Goal: Information Seeking & Learning: Learn about a topic

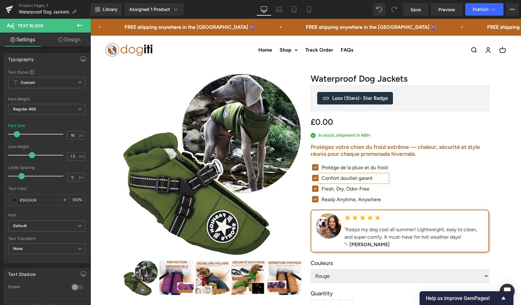
click at [337, 152] on h2 "Protégez votre chien du froid extrême — chaleur, sécurité et style réunis pour …" at bounding box center [400, 150] width 178 height 13
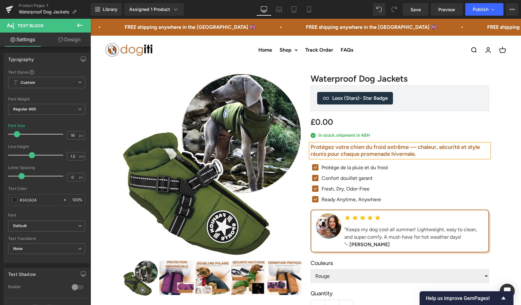
click at [339, 154] on h2 "Protégez votre chien du froid extrême — chaleur, sécurité et style réunis pour …" at bounding box center [400, 150] width 178 height 13
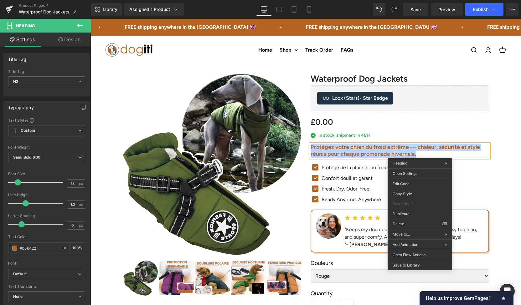
paste div
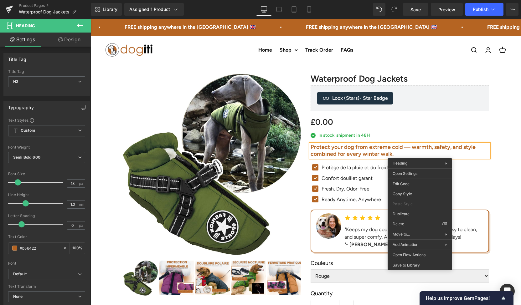
click at [336, 169] on div "Protège de la pluie et du froid Text Block" at bounding box center [354, 168] width 68 height 8
click at [334, 166] on p "Protège de la pluie et du froid" at bounding box center [354, 168] width 66 height 8
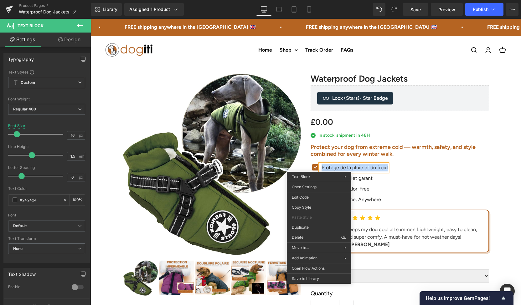
paste div
click at [360, 180] on div "Confort douillet garant Text Block" at bounding box center [361, 179] width 82 height 8
click at [360, 177] on p "Confort douillet garant" at bounding box center [361, 179] width 81 height 8
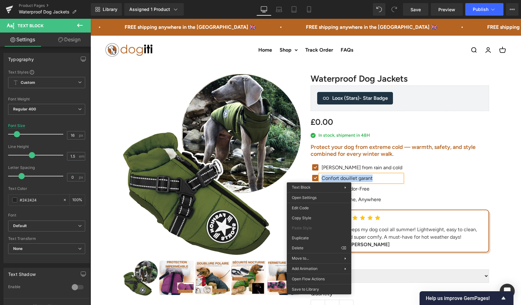
paste div
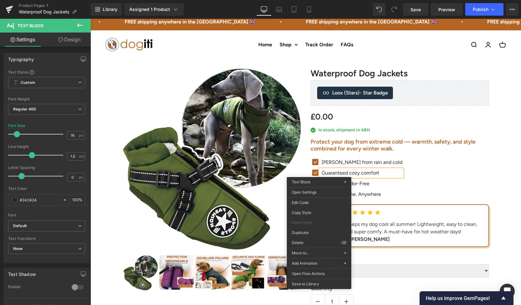
scroll to position [55, 0]
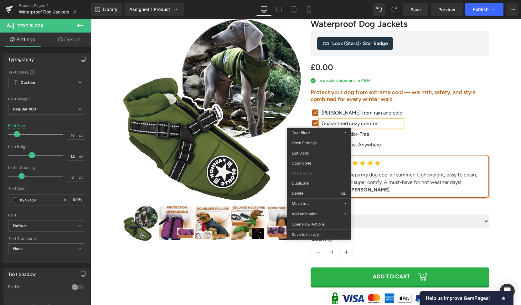
click at [322, 121] on p "Guaranteed cozy comfort" at bounding box center [361, 124] width 81 height 8
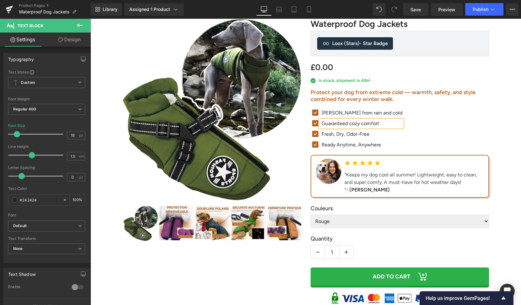
click at [341, 135] on div "Fresh, Dry, Odor-Free Text Block" at bounding box center [361, 135] width 82 height 8
click at [337, 134] on p "Fresh, Dry, Odor-Free" at bounding box center [361, 135] width 81 height 8
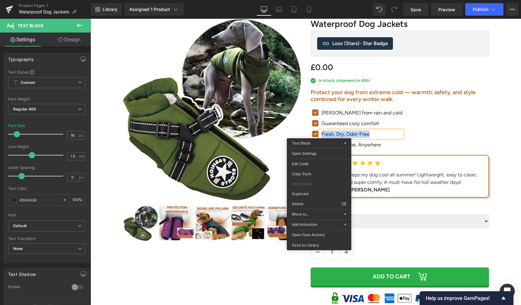
paste div
click at [366, 144] on div "Ready Anytime, Anywhere Text Block" at bounding box center [361, 145] width 82 height 8
click at [366, 147] on p "Ready Anytime, Anywhere" at bounding box center [361, 145] width 81 height 8
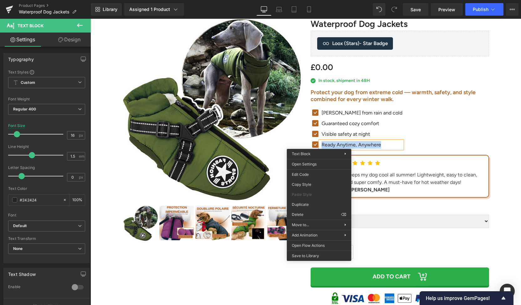
paste div
click at [374, 179] on div ""Keeps my dog cool all summer! Lightweight, easy to clean, and super comfy. A m…" at bounding box center [413, 182] width 139 height 23
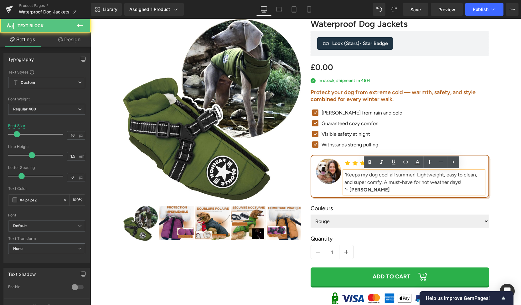
click at [371, 180] on div ""Keeps my dog cool all summer! Lightweight, easy to clean, and super comfy. A m…" at bounding box center [413, 182] width 139 height 23
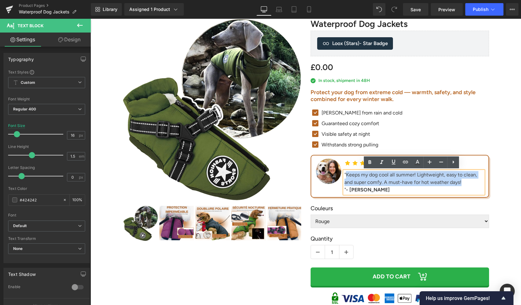
drag, startPoint x: 460, startPoint y: 183, endPoint x: 344, endPoint y: 175, distance: 117.0
click at [344, 175] on div ""Keeps my dog cool all summer! Lightweight, easy to clean, and super comfy. A m…" at bounding box center [413, 182] width 139 height 23
paste div
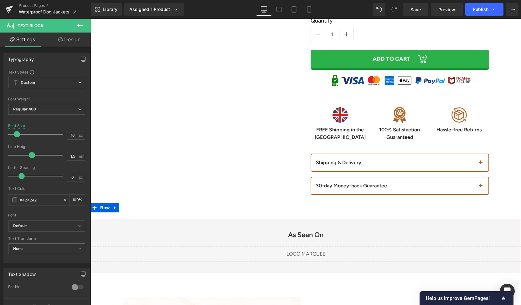
scroll to position [490, 0]
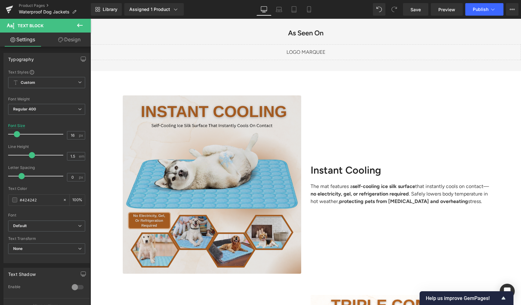
click at [242, 147] on img at bounding box center [212, 184] width 178 height 178
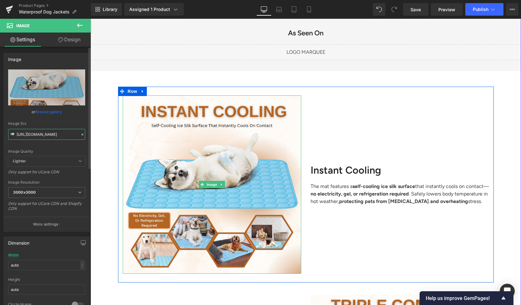
click at [57, 136] on input "[URL][DOMAIN_NAME]" at bounding box center [46, 134] width 77 height 11
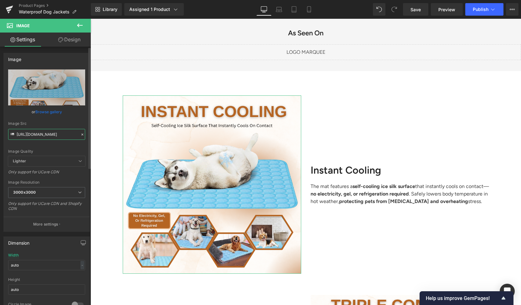
paste input "de2f5a7a-d416-434a-80f1-32402c11e2cd.png?v=1760377421"
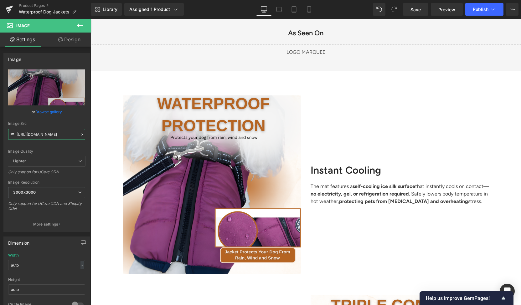
type input "[URL][DOMAIN_NAME]"
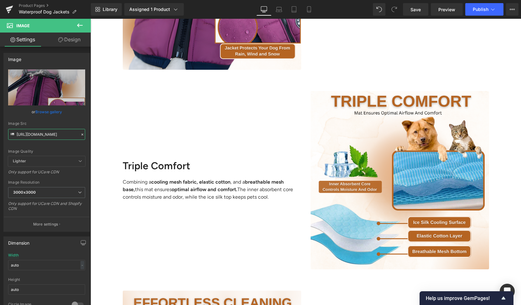
scroll to position [696, 0]
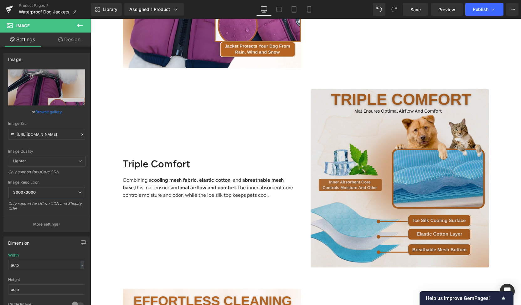
click at [342, 164] on img at bounding box center [400, 178] width 178 height 178
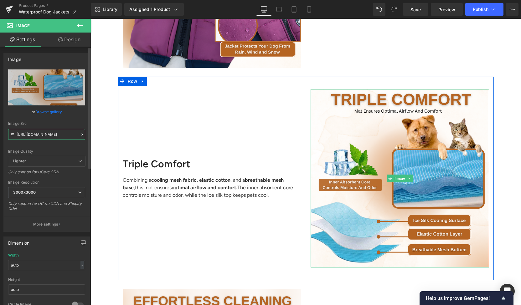
click at [53, 136] on input "[URL][DOMAIN_NAME]" at bounding box center [46, 134] width 77 height 11
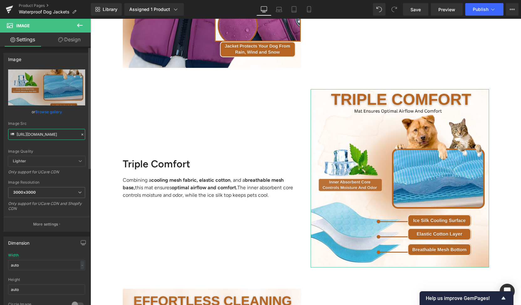
paste input "85d4493e-058f-4d6c-beb1-4b8153072cc1.png?v=1760377440"
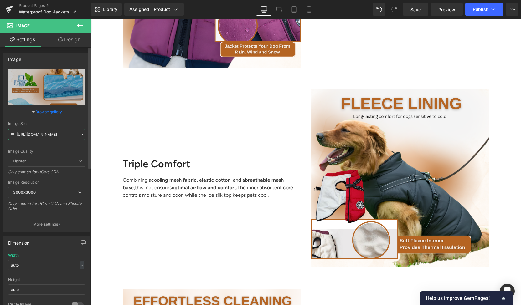
scroll to position [0, 99]
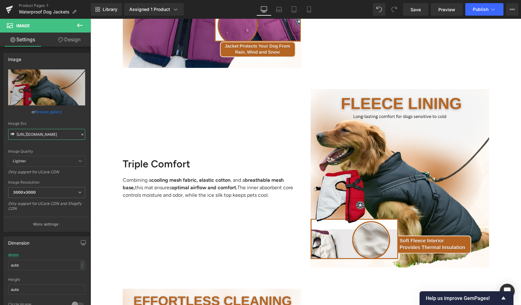
type input "[URL][DOMAIN_NAME]"
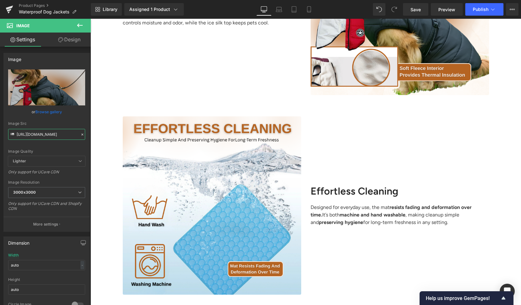
scroll to position [881, 0]
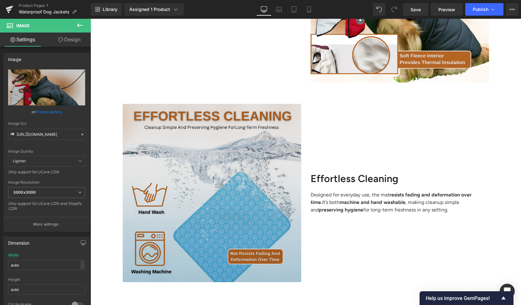
click at [229, 178] on img at bounding box center [212, 193] width 178 height 178
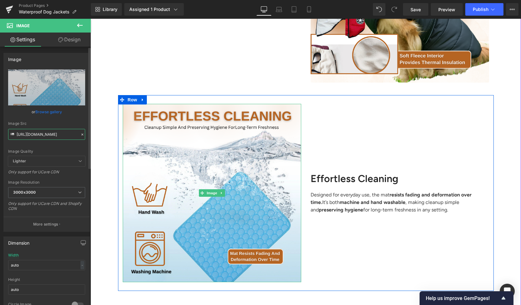
click at [58, 135] on input "[URL][DOMAIN_NAME]" at bounding box center [46, 134] width 77 height 11
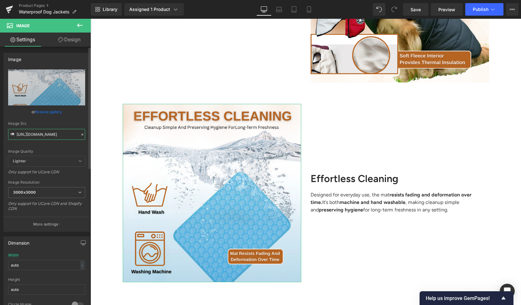
paste input "55778354-64a9-4ddd-86b8-b61786eedadc.png?v=1760377440"
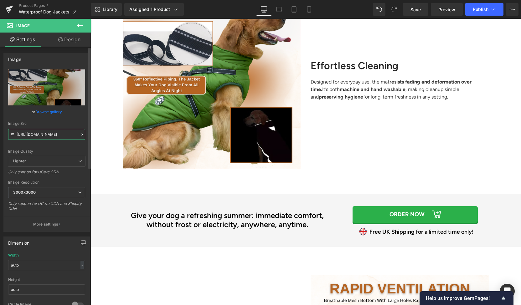
scroll to position [992, 0]
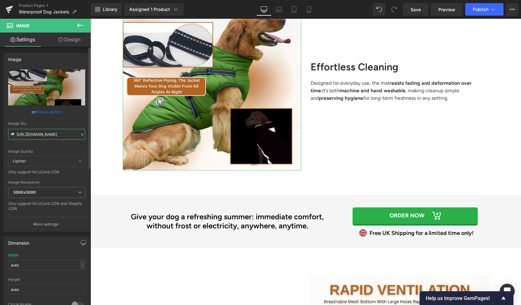
type input "[URL][DOMAIN_NAME]"
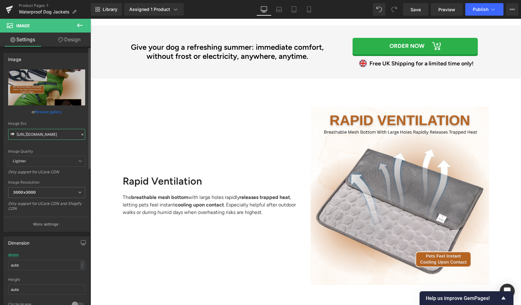
scroll to position [1165, 0]
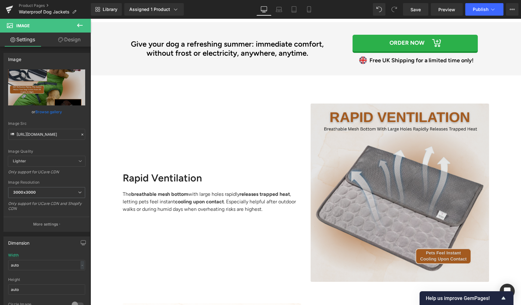
click at [368, 152] on img at bounding box center [400, 193] width 178 height 178
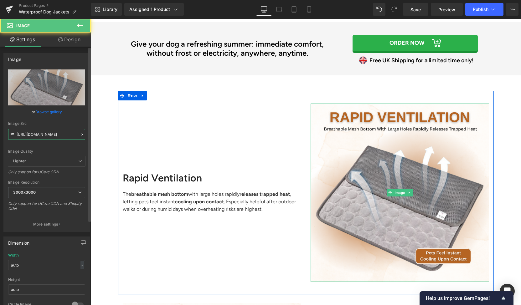
click at [53, 136] on input "[URL][DOMAIN_NAME]" at bounding box center [46, 134] width 77 height 11
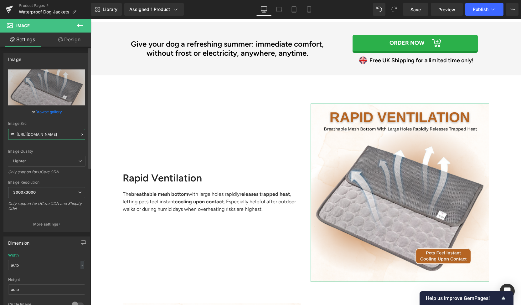
paste input "5f173a30-315a-4bc1-8058-eba789221bc8.png?v=1760377440"
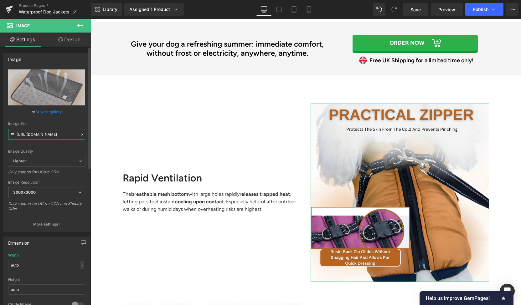
scroll to position [0, 100]
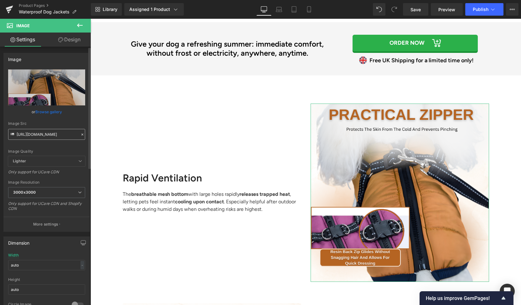
type input "[URL][DOMAIN_NAME]"
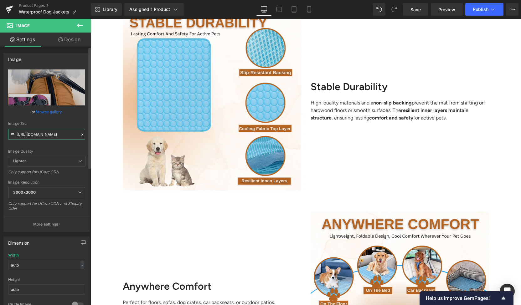
scroll to position [1472, 0]
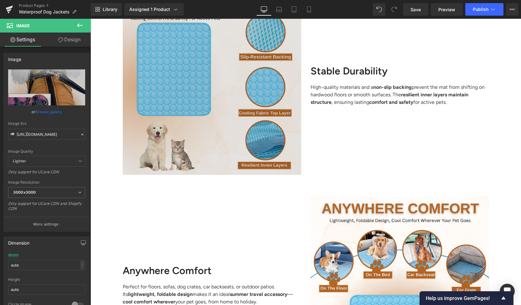
click at [235, 112] on img at bounding box center [212, 86] width 178 height 178
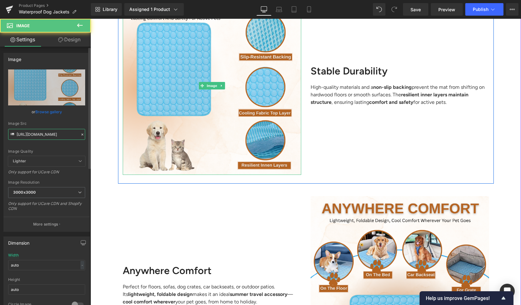
click at [67, 134] on input "[URL][DOMAIN_NAME]" at bounding box center [46, 134] width 77 height 11
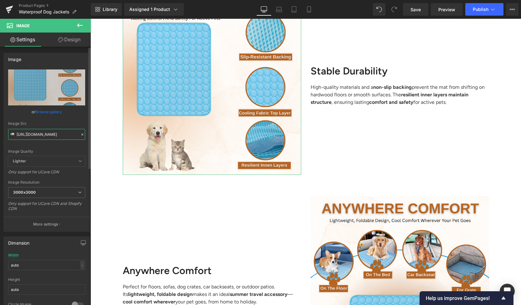
paste input "533d28f8-f26b-41d9-883e-88caf8413293.png?v=1760377440"
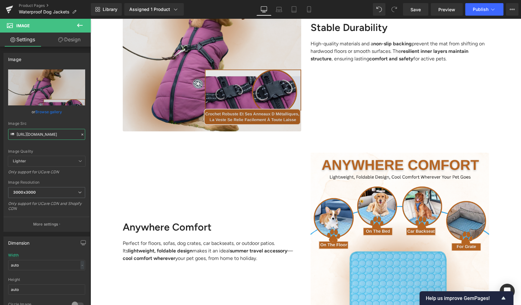
scroll to position [1574, 0]
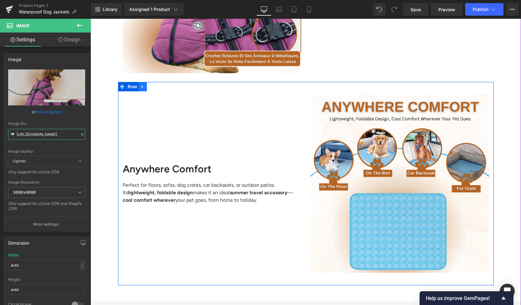
type input "[URL][DOMAIN_NAME]"
click at [142, 87] on icon at bounding box center [142, 86] width 1 height 3
click at [159, 85] on link at bounding box center [159, 86] width 8 height 9
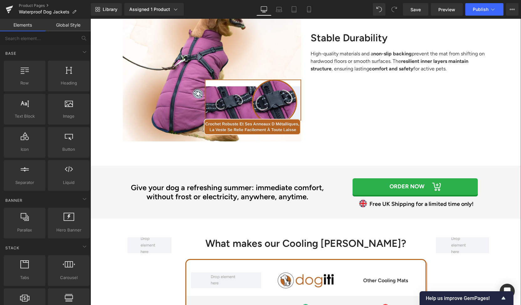
scroll to position [1431, 0]
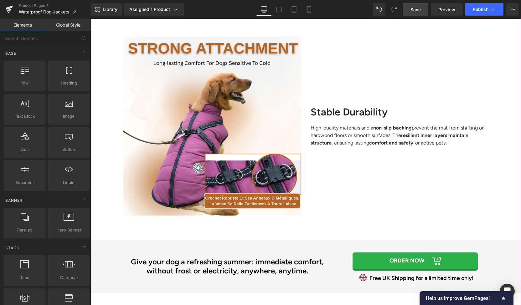
click at [417, 13] on link "Save" at bounding box center [415, 9] width 25 height 13
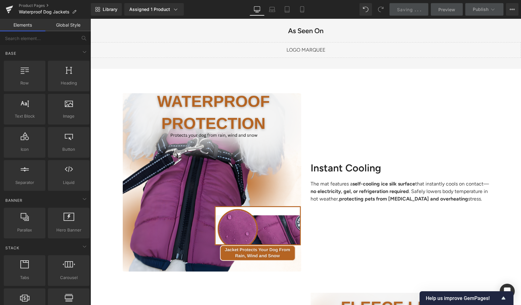
scroll to position [500, 0]
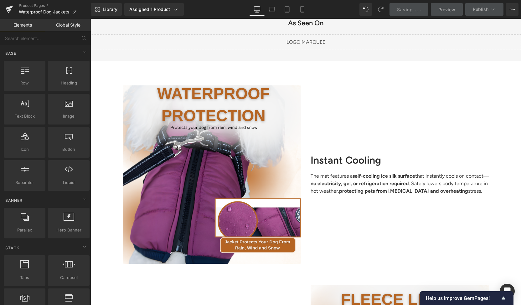
click at [334, 154] on h2 "Instant Cooling" at bounding box center [400, 160] width 178 height 12
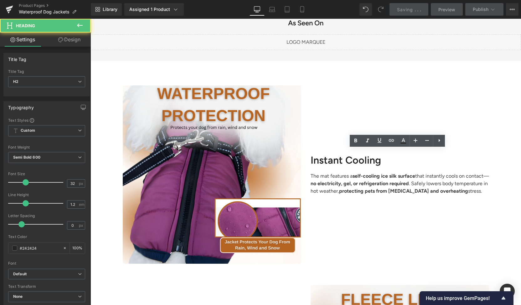
click at [328, 158] on h2 "Instant Cooling" at bounding box center [400, 160] width 178 height 12
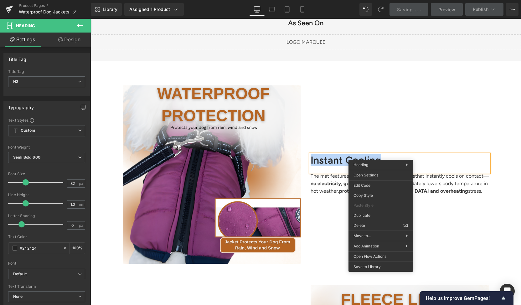
paste div
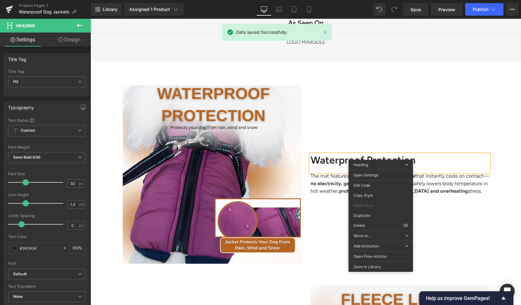
click at [329, 193] on p "The mat features a self-cooling ice silk surface that instantly cools on contac…" at bounding box center [400, 183] width 178 height 23
click at [324, 183] on p "The mat features a self-cooling ice silk surface that instantly cools on contac…" at bounding box center [400, 183] width 178 height 23
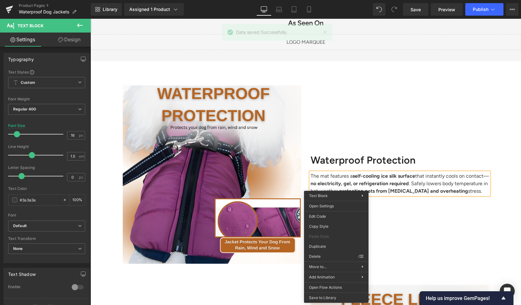
paste div
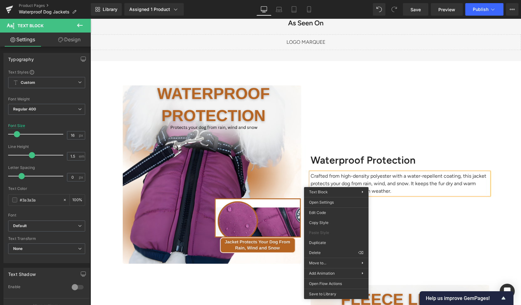
scroll to position [504, 0]
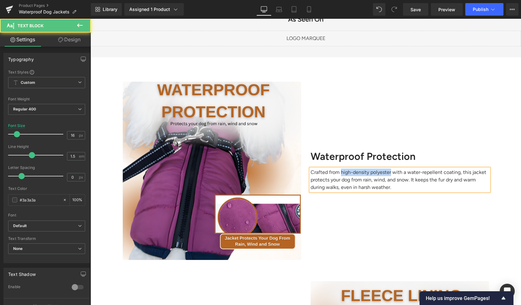
drag, startPoint x: 337, startPoint y: 173, endPoint x: 386, endPoint y: 171, distance: 48.9
click at [386, 171] on p "Crafted from high-density polyester with a water-repellent coating, this jacket…" at bounding box center [400, 180] width 178 height 23
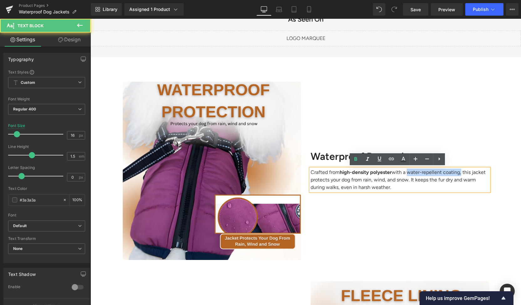
drag, startPoint x: 405, startPoint y: 170, endPoint x: 457, endPoint y: 174, distance: 52.4
click at [457, 174] on p "Crafted from high-density polyester with a water-repellent coating, this jacket…" at bounding box center [400, 180] width 178 height 23
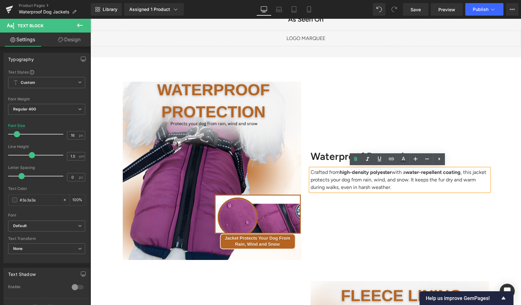
drag, startPoint x: 359, startPoint y: 179, endPoint x: 404, endPoint y: 180, distance: 45.1
click at [404, 180] on p "Crafted from high-density polyester with a water-repellent coating , this jacke…" at bounding box center [400, 180] width 178 height 23
drag, startPoint x: 404, startPoint y: 180, endPoint x: 359, endPoint y: 176, distance: 45.3
click at [359, 176] on p "Crafted from high-density polyester with a water-repellent coating , this jacke…" at bounding box center [400, 180] width 178 height 23
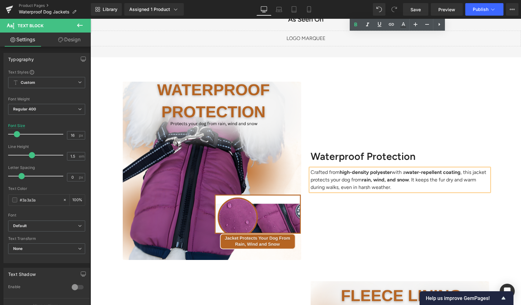
scroll to position [700, 0]
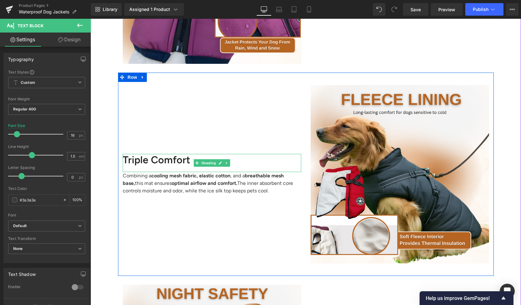
click at [154, 164] on h2 "Triple Comfort" at bounding box center [212, 160] width 178 height 12
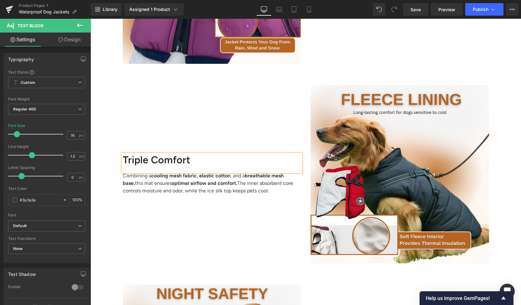
click at [154, 164] on h2 "Triple Comfort" at bounding box center [212, 160] width 178 height 12
paste div
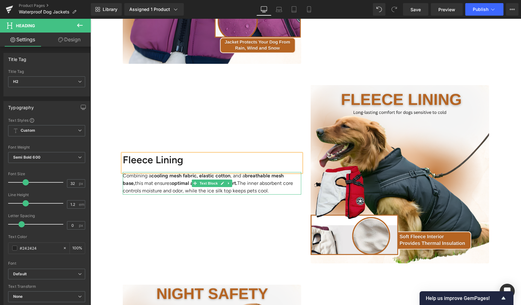
click at [201, 186] on span "Text Block" at bounding box center [208, 184] width 21 height 8
drag, startPoint x: 201, startPoint y: 186, endPoint x: 208, endPoint y: 184, distance: 7.4
click at [201, 186] on span "Text Block" at bounding box center [208, 184] width 21 height 8
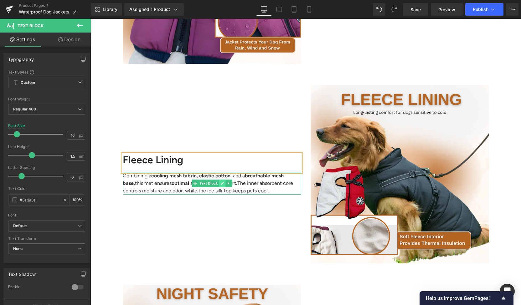
click at [219, 184] on link at bounding box center [222, 184] width 7 height 8
click at [216, 184] on strong "optimal airflow and comfort." at bounding box center [205, 183] width 66 height 6
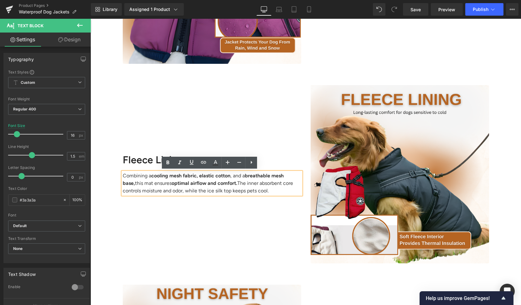
paste div
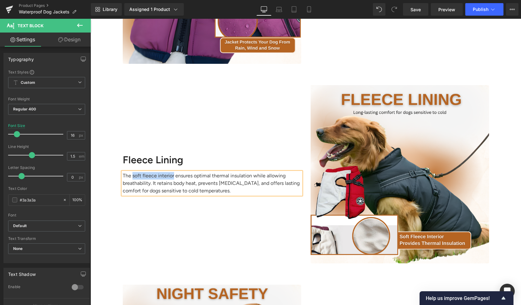
drag, startPoint x: 130, startPoint y: 174, endPoint x: 170, endPoint y: 175, distance: 39.8
click at [170, 175] on p "The soft fleece interior ensures optimal thermal insulation while allowing brea…" at bounding box center [212, 183] width 178 height 23
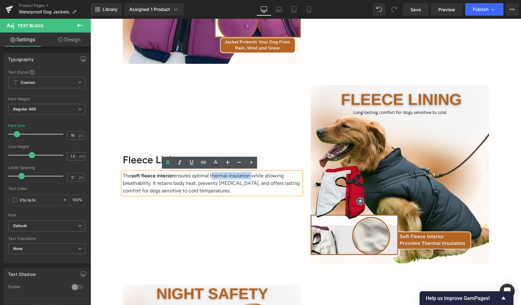
drag, startPoint x: 212, startPoint y: 175, endPoint x: 251, endPoint y: 176, distance: 39.4
click at [251, 176] on p "The soft fleece interior ensures optimal thermal insulation while allowing brea…" at bounding box center [212, 183] width 178 height 23
drag, startPoint x: 153, startPoint y: 182, endPoint x: 225, endPoint y: 184, distance: 72.7
click at [225, 184] on p "The soft fleece interior ensures optimal thermal insulation while allowing brea…" at bounding box center [212, 183] width 178 height 23
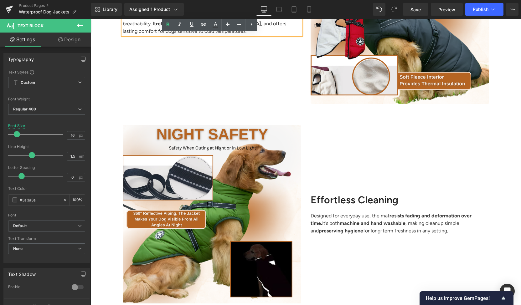
scroll to position [896, 0]
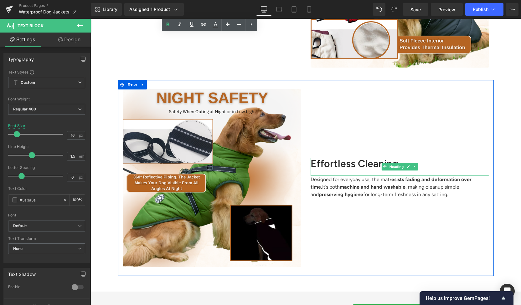
click at [335, 163] on h2 "Effortless Cleaning" at bounding box center [400, 164] width 178 height 12
paste div
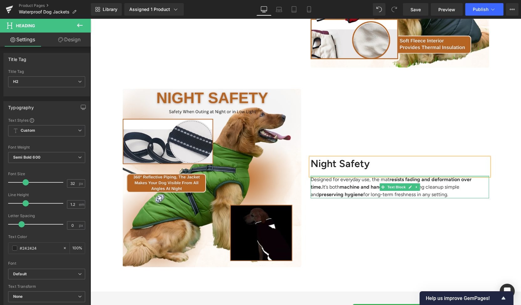
click at [361, 176] on div at bounding box center [400, 177] width 178 height 2
click at [361, 176] on p "Designed for everyday use, the mat resists fading and deformation over time. It…" at bounding box center [400, 187] width 178 height 23
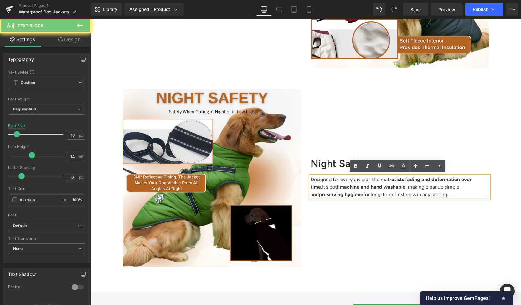
click at [360, 186] on strong "machine and hand washable" at bounding box center [373, 187] width 66 height 6
paste div
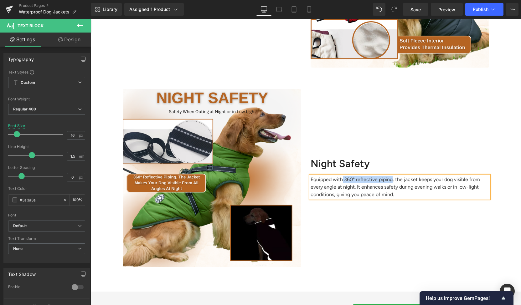
drag, startPoint x: 340, startPoint y: 177, endPoint x: 387, endPoint y: 179, distance: 47.0
click at [387, 179] on p "Equipped with 360° reflective piping, the jacket keeps your dog visible from ev…" at bounding box center [400, 187] width 178 height 23
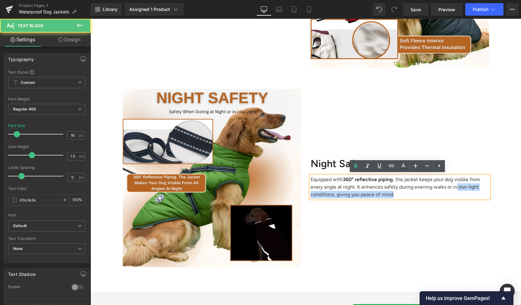
drag, startPoint x: 454, startPoint y: 186, endPoint x: 460, endPoint y: 197, distance: 12.5
click at [460, 197] on p "Equipped with 360° reflective piping , the jacket keeps your dog visible from e…" at bounding box center [400, 187] width 178 height 23
drag, startPoint x: 381, startPoint y: 188, endPoint x: 390, endPoint y: 189, distance: 9.4
click at [390, 189] on p "Equipped with 360° reflective piping , the jacket keeps your dog visible from e…" at bounding box center [400, 187] width 178 height 23
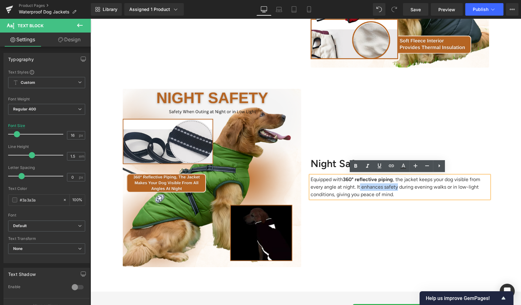
drag, startPoint x: 395, startPoint y: 187, endPoint x: 358, endPoint y: 183, distance: 37.4
click at [358, 183] on p "Equipped with 360° reflective piping , the jacket keeps your dog visible from e…" at bounding box center [400, 187] width 178 height 23
drag, startPoint x: 451, startPoint y: 178, endPoint x: 352, endPoint y: 184, distance: 99.1
click at [352, 184] on p "Equipped with 360° reflective piping , the jacket keeps your dog visible from e…" at bounding box center [400, 187] width 178 height 23
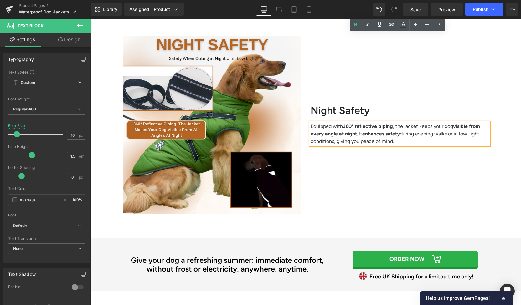
scroll to position [1101, 0]
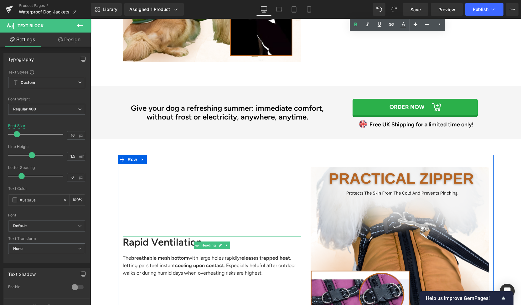
click at [174, 245] on h2 "Rapid Ventilation" at bounding box center [212, 242] width 178 height 12
paste div
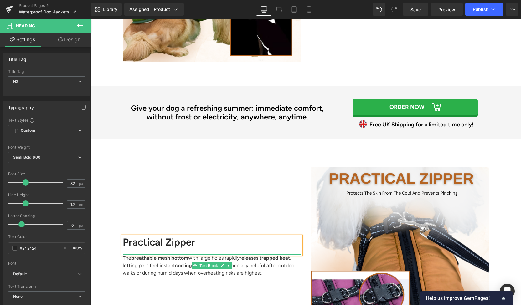
click at [175, 269] on p "The breathable mesh bottom with large holes rapidly releases trapped heat , let…" at bounding box center [212, 266] width 178 height 23
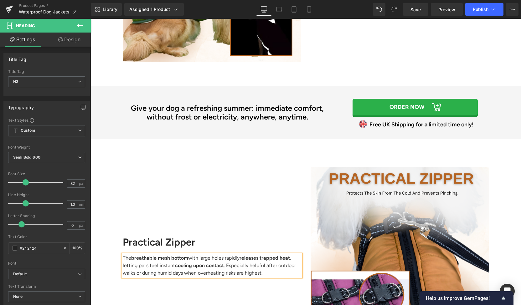
click at [175, 269] on p "The breathable mesh bottom with large holes rapidly releases trapped heat , let…" at bounding box center [212, 266] width 178 height 23
paste div
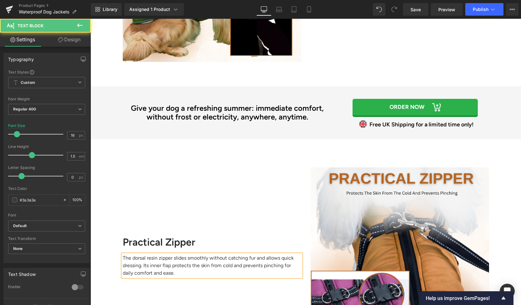
click at [145, 256] on p "The dorsal resin zipper slides smoothly without catching fur and allows quick d…" at bounding box center [212, 266] width 178 height 23
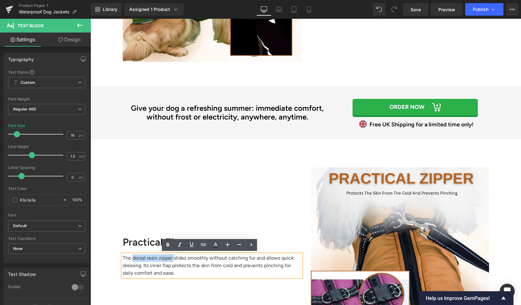
drag, startPoint x: 131, startPoint y: 257, endPoint x: 173, endPoint y: 256, distance: 42.9
click at [173, 256] on p "The dorsal resin zipper slides smoothly without catching fur and allows quick d…" at bounding box center [212, 266] width 178 height 23
drag, startPoint x: 147, startPoint y: 265, endPoint x: 230, endPoint y: 265, distance: 83.6
click at [230, 265] on p "The dorsal resin zipper slides smoothly without catching fur and allows quick d…" at bounding box center [212, 266] width 178 height 23
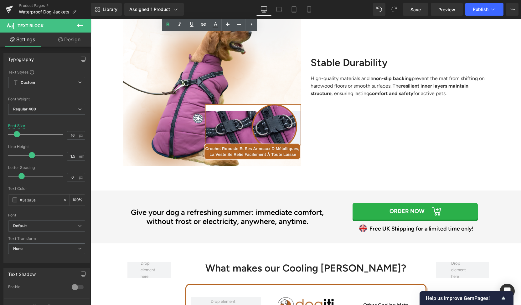
scroll to position [1448, 0]
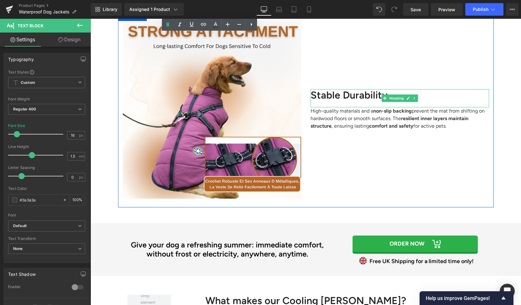
click at [330, 91] on h2 "Stable Durability" at bounding box center [400, 95] width 178 height 12
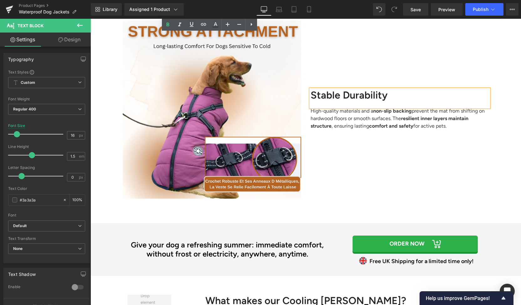
paste div
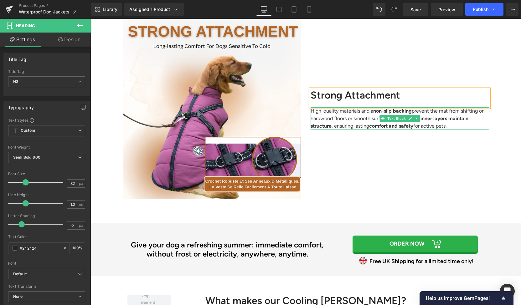
click at [320, 118] on p "High-quality materials and a non-slip backing prevent the mat from shifting on …" at bounding box center [400, 118] width 178 height 23
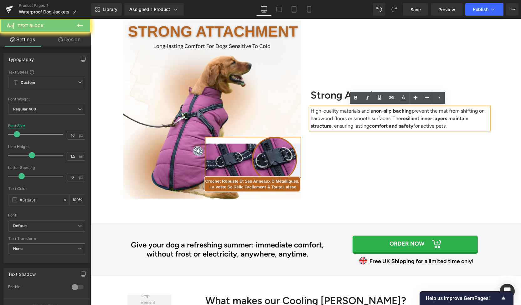
paste div
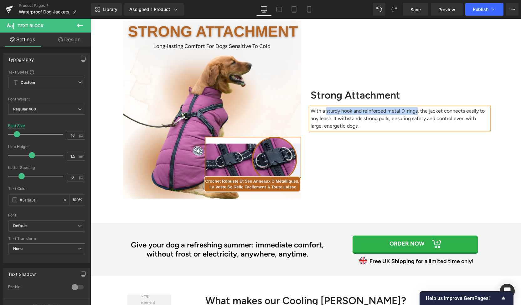
drag, startPoint x: 323, startPoint y: 110, endPoint x: 413, endPoint y: 110, distance: 90.5
click at [413, 110] on p "With a sturdy hook and reinforced metal D-rings, the jacket connects easily to …" at bounding box center [400, 118] width 178 height 23
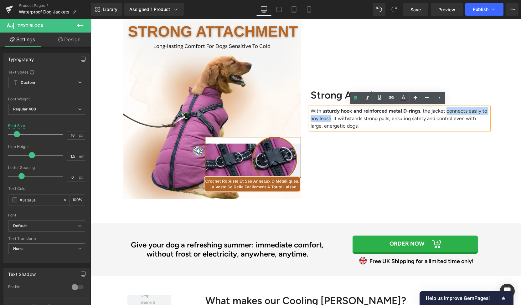
drag, startPoint x: 447, startPoint y: 110, endPoint x: 335, endPoint y: 120, distance: 112.8
click at [335, 120] on p "With a sturdy hook and reinforced metal D-rings , the jacket connects easily to…" at bounding box center [400, 118] width 178 height 23
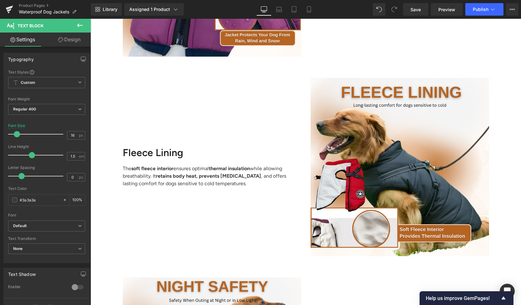
scroll to position [0, 0]
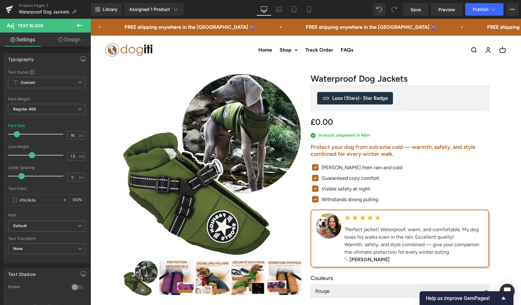
click at [379, 240] on div ""Perfect jacket! Waterproof, warm, and comfortable. My dog loves his walks even…" at bounding box center [413, 245] width 139 height 38
click at [394, 236] on div ""Perfect jacket! Waterproof, warm, and comfortable. My dog loves his walks even…" at bounding box center [413, 245] width 139 height 38
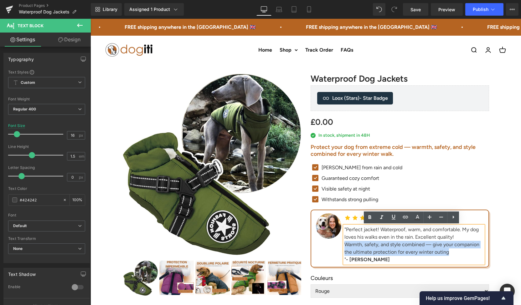
drag, startPoint x: 450, startPoint y: 252, endPoint x: 342, endPoint y: 247, distance: 107.2
click at [344, 247] on div "Warmth, safety, and style combined — give your companion the ultimate protectio…" at bounding box center [413, 252] width 139 height 23
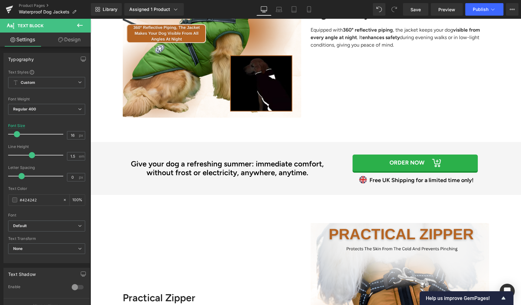
scroll to position [1129, 0]
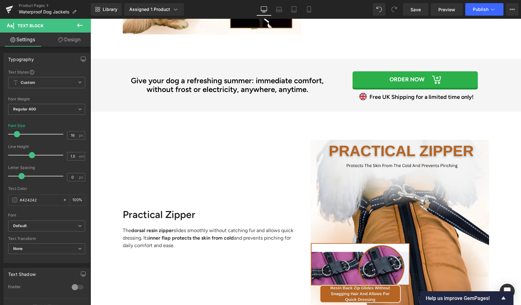
click at [262, 81] on h2 "Give your dog a refreshing summer: immediate comfort, without frost or electric…" at bounding box center [227, 85] width 219 height 18
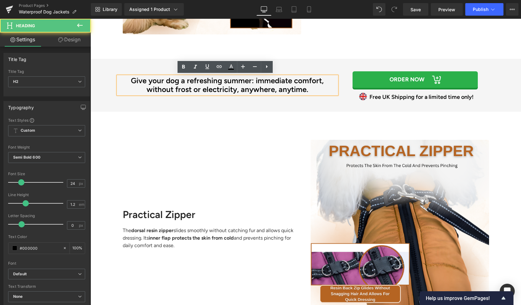
click at [284, 83] on h2 "Give your dog a refreshing summer: immediate comfort, without frost or electric…" at bounding box center [227, 85] width 219 height 18
paste div
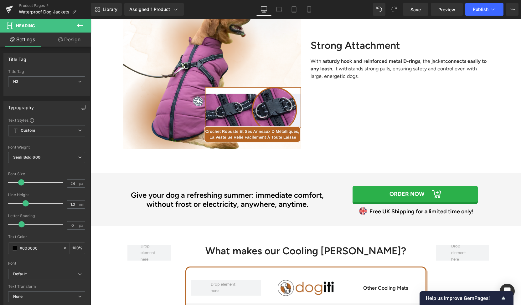
scroll to position [1543, 0]
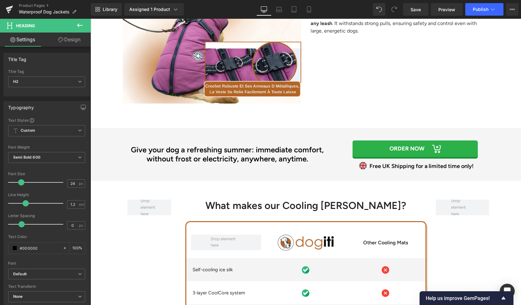
click at [280, 151] on h2 "Give your dog a refreshing summer: immediate comfort, without frost or electric…" at bounding box center [227, 155] width 219 height 18
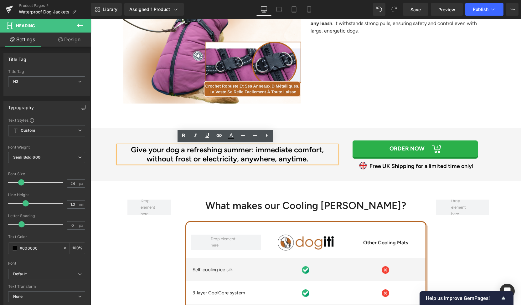
click at [297, 156] on h2 "Give your dog a refreshing summer: immediate comfort, without frost or electric…" at bounding box center [227, 155] width 219 height 18
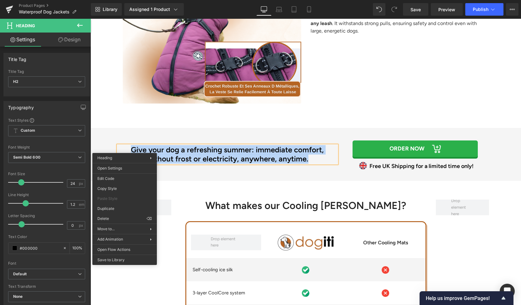
paste div
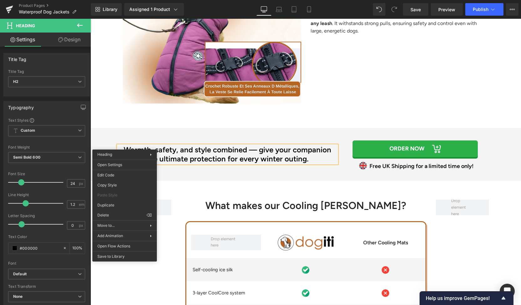
scroll to position [1629, 0]
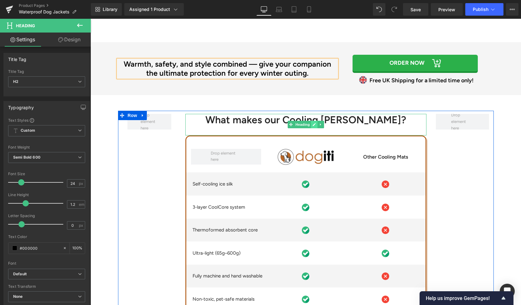
click at [312, 123] on icon at bounding box center [313, 125] width 3 height 4
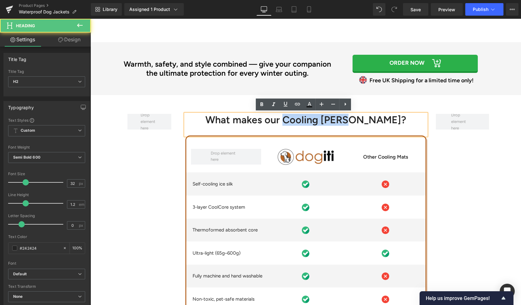
drag, startPoint x: 310, startPoint y: 123, endPoint x: 378, endPoint y: 121, distance: 68.0
click at [378, 121] on h2 "What makes our Cooling [PERSON_NAME]?" at bounding box center [305, 120] width 241 height 12
paste div
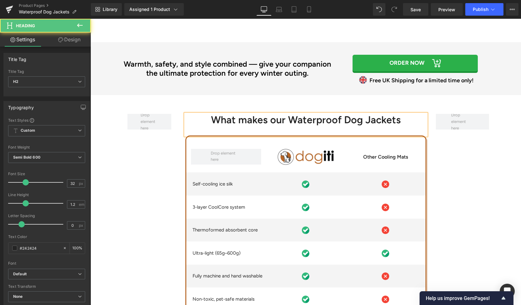
click at [365, 118] on h2 "What makes our Waterproof Dog Jackets" at bounding box center [305, 120] width 241 height 12
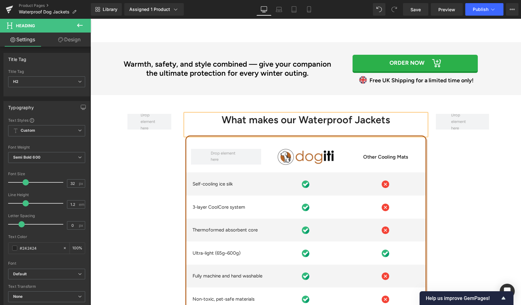
scroll to position [1689, 0]
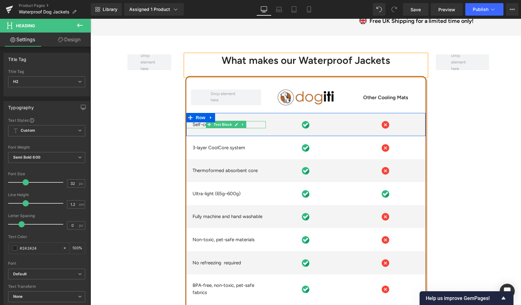
click at [196, 124] on p "Self-cooling ice silk" at bounding box center [230, 124] width 74 height 7
paste div
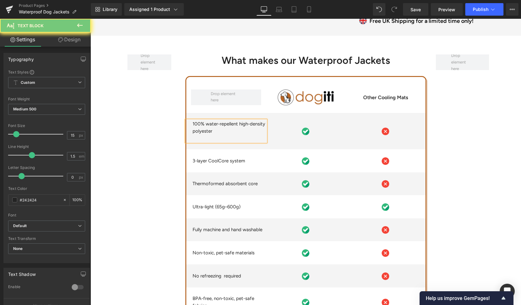
scroll to position [1688, 0]
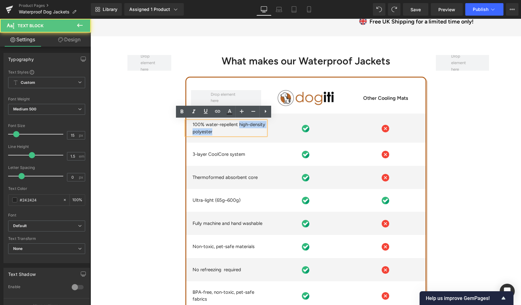
drag, startPoint x: 235, startPoint y: 125, endPoint x: 240, endPoint y: 131, distance: 8.3
click at [240, 131] on p "100% water-repellent high-density polyester" at bounding box center [230, 128] width 74 height 14
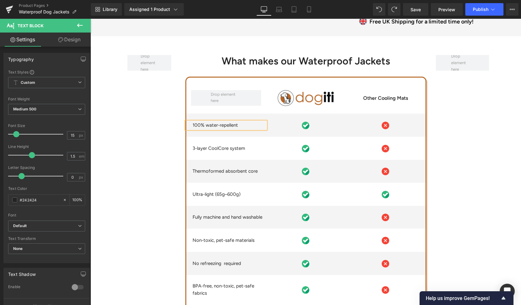
scroll to position [1689, 0]
click at [225, 147] on span "Text Block" at bounding box center [222, 148] width 21 height 8
drag, startPoint x: 225, startPoint y: 147, endPoint x: 230, endPoint y: 148, distance: 4.7
click at [225, 147] on span "Text Block" at bounding box center [222, 148] width 21 height 8
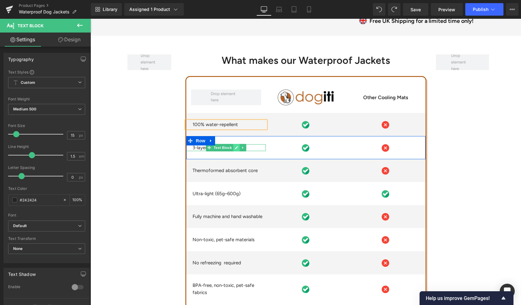
click at [234, 148] on icon at bounding box center [235, 148] width 3 height 4
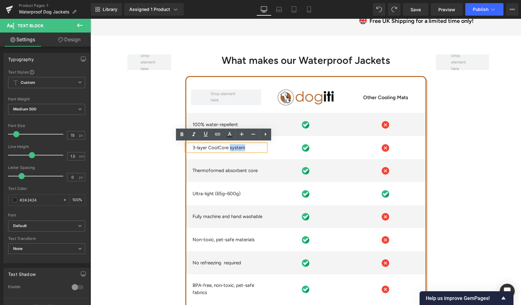
click at [232, 148] on p "3-layer CoolCore system" at bounding box center [230, 147] width 74 height 7
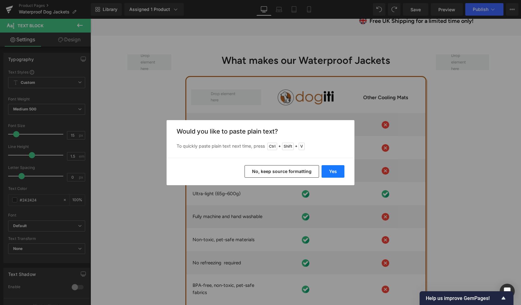
click at [332, 171] on button "Yes" at bounding box center [332, 171] width 23 height 13
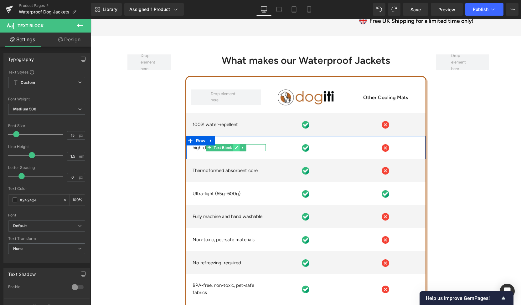
click at [234, 147] on icon at bounding box center [235, 148] width 3 height 4
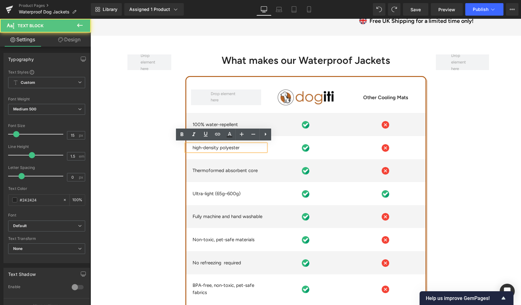
click at [193, 149] on p "high-density polyester" at bounding box center [230, 147] width 74 height 7
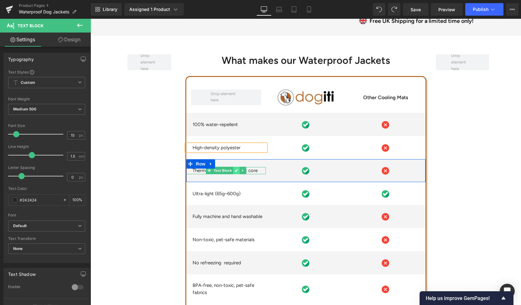
click at [234, 169] on icon at bounding box center [235, 171] width 3 height 4
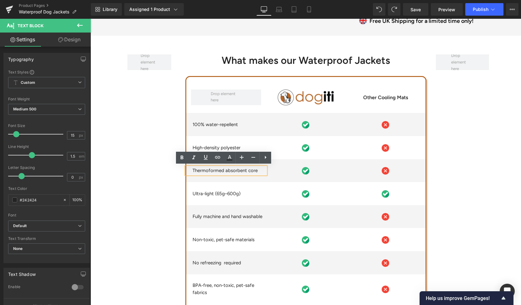
click at [234, 169] on p "Thermoformed absorbent core" at bounding box center [230, 170] width 74 height 7
paste div
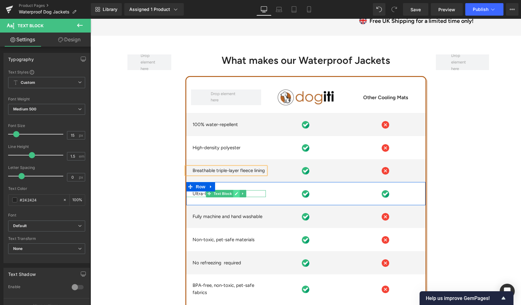
click at [233, 193] on link at bounding box center [236, 194] width 7 height 8
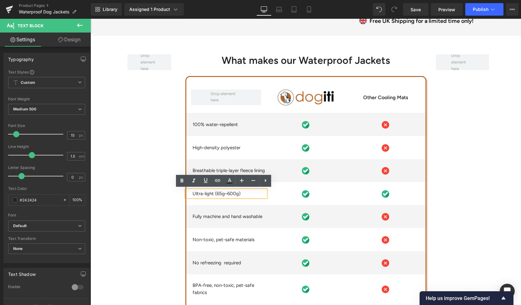
click at [232, 193] on p "Ultra-light (65g–600g)" at bounding box center [230, 193] width 74 height 7
paste div
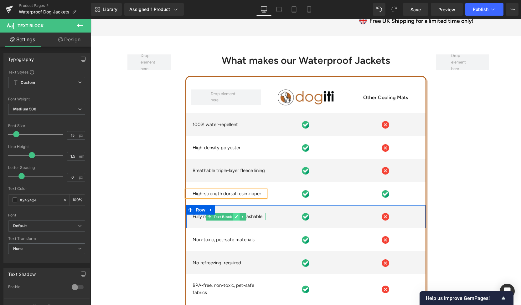
click at [234, 218] on icon at bounding box center [235, 217] width 3 height 4
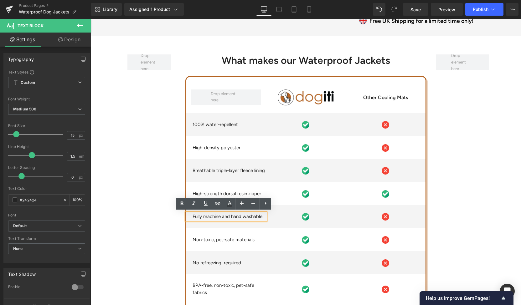
click at [233, 218] on p "Fully machine and hand washable" at bounding box center [230, 216] width 74 height 7
paste div
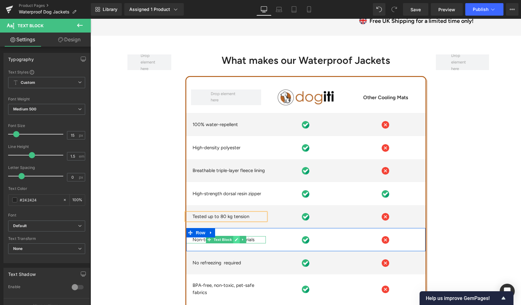
click at [235, 239] on icon at bounding box center [236, 240] width 3 height 3
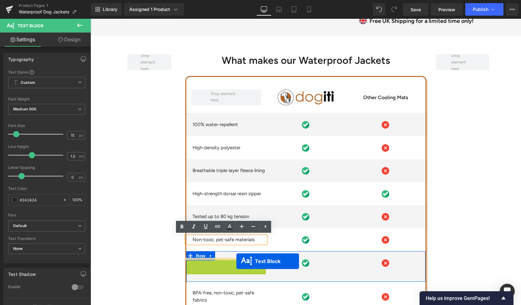
drag, startPoint x: 226, startPoint y: 262, endPoint x: 237, endPoint y: 262, distance: 11.0
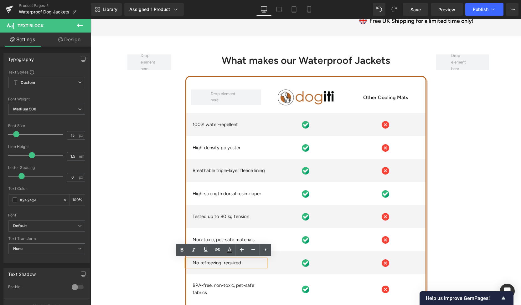
click at [237, 262] on p "No refreezing required" at bounding box center [230, 263] width 74 height 7
paste div
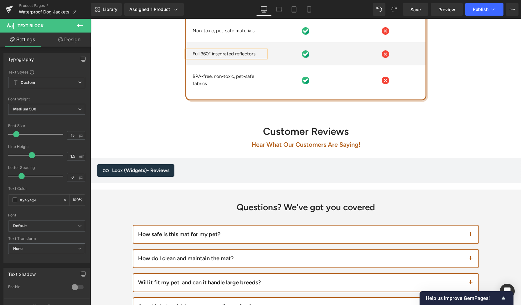
scroll to position [1988, 0]
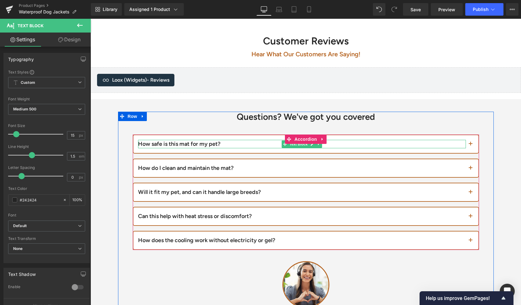
click at [210, 141] on div "How safe is this mat for my pet?" at bounding box center [302, 144] width 328 height 8
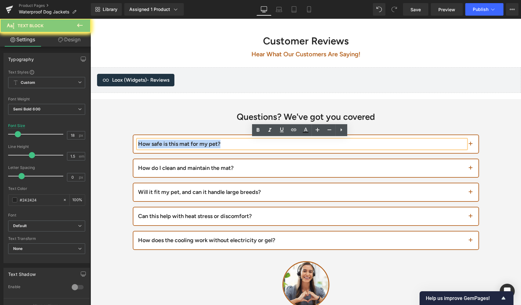
paste div
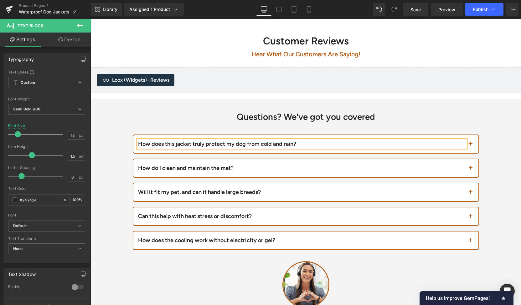
click at [470, 145] on button "button" at bounding box center [472, 144] width 13 height 18
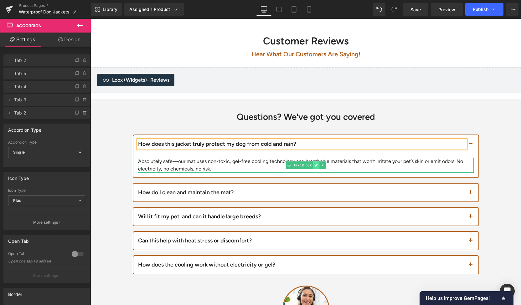
click at [315, 162] on link at bounding box center [316, 166] width 7 height 8
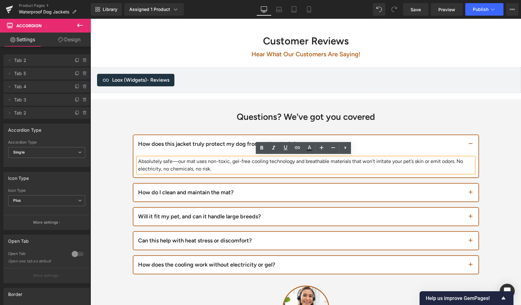
click at [315, 161] on div "Absolutely safe—our mat uses non-toxic, gel-free cooling technology and breatha…" at bounding box center [306, 165] width 336 height 15
paste div
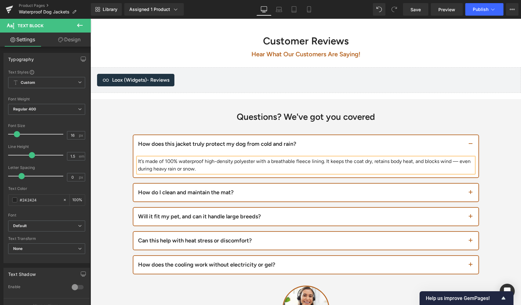
click at [226, 193] on div "How do I clean and maintain the mat?" at bounding box center [302, 192] width 328 height 8
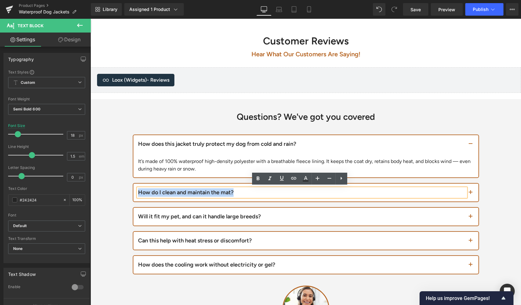
paste div
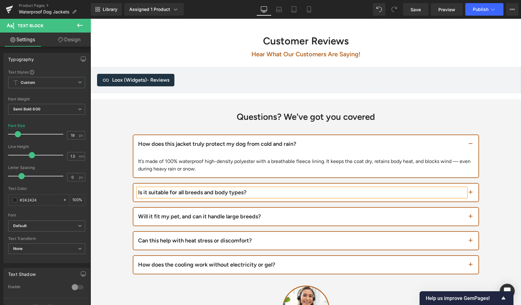
click at [471, 188] on button "button" at bounding box center [472, 193] width 13 height 18
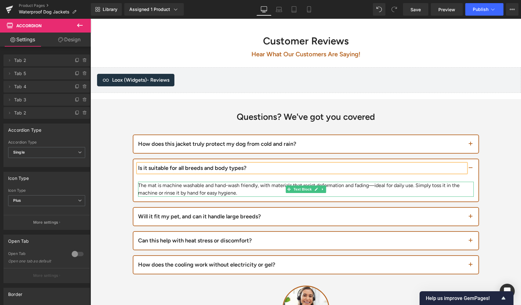
click at [235, 184] on div "The mat is machine washable and hand-wash friendly, with materials that resist …" at bounding box center [306, 189] width 336 height 15
paste div
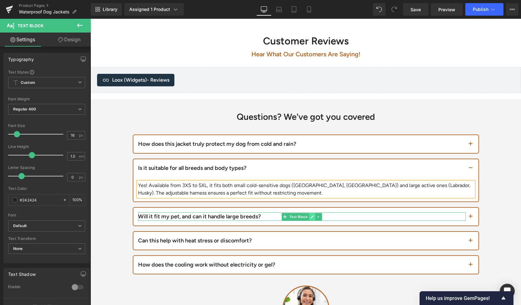
click at [311, 215] on icon at bounding box center [312, 217] width 3 height 4
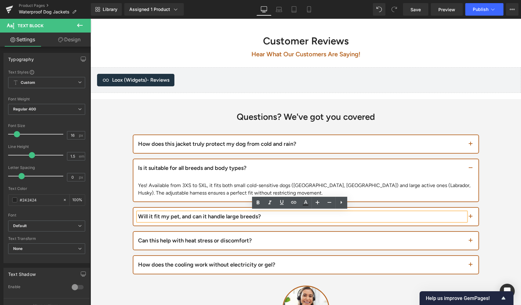
click at [271, 218] on div "Will it fit my pet, and can it handle large breeds?" at bounding box center [302, 217] width 328 height 8
paste div
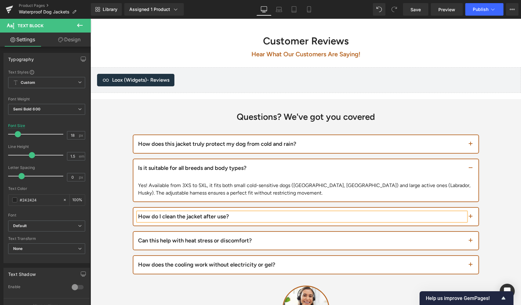
click at [466, 219] on span "button" at bounding box center [466, 219] width 0 height 0
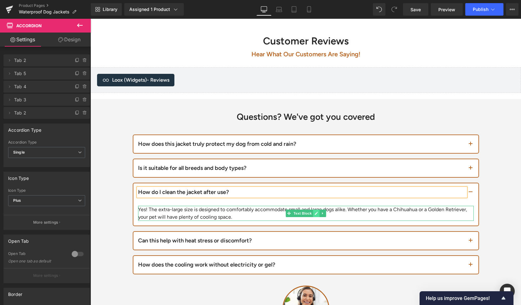
click at [314, 212] on icon at bounding box center [315, 214] width 3 height 4
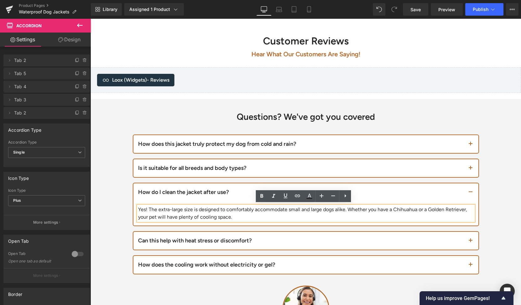
click at [304, 207] on div "Yes! The extra-large size is designed to comfortably accommodate small and larg…" at bounding box center [306, 213] width 336 height 15
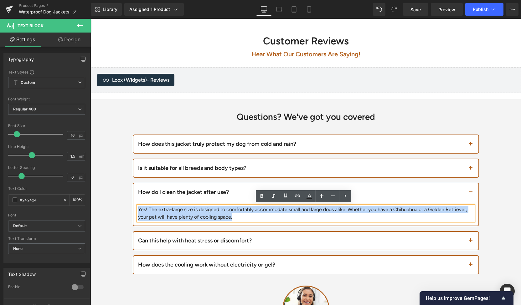
paste div
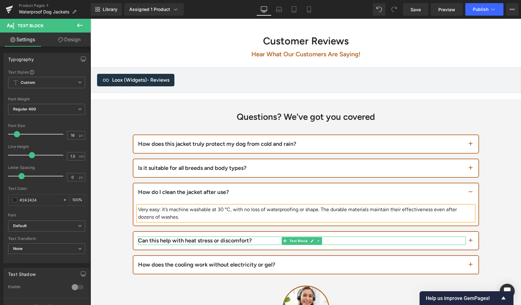
click at [196, 239] on div "Can this help with heat stress or discomfort?" at bounding box center [302, 241] width 328 height 8
paste div
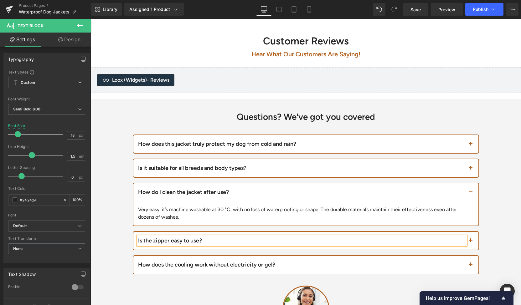
click at [468, 244] on button "button" at bounding box center [472, 241] width 13 height 18
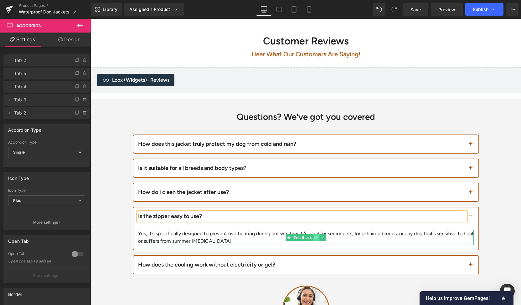
click at [315, 237] on icon at bounding box center [316, 237] width 3 height 3
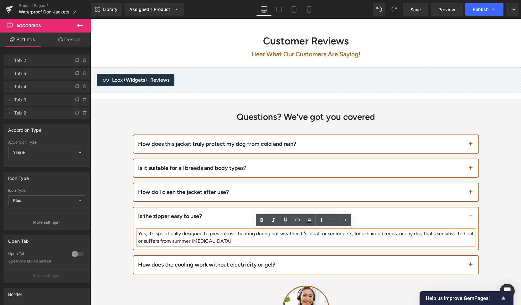
click at [307, 237] on div "Yes, it’s specifically designed to prevent overheating during hot weather. It's…" at bounding box center [306, 237] width 336 height 15
paste div
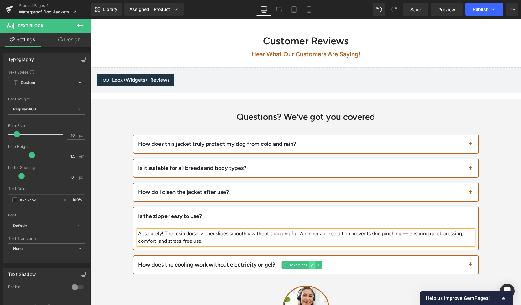
click at [311, 264] on icon at bounding box center [312, 265] width 3 height 3
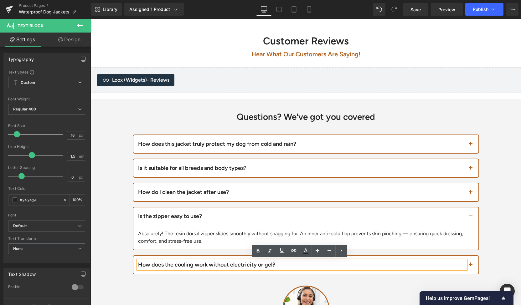
click at [277, 266] on div "How does the cooling work without electricity or gel?" at bounding box center [302, 265] width 328 height 8
paste div
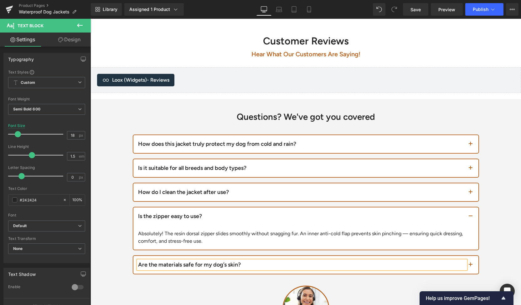
click at [471, 264] on button "button" at bounding box center [472, 265] width 13 height 18
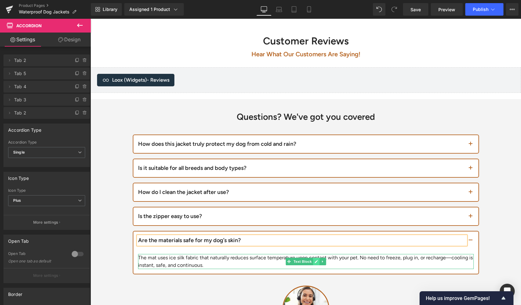
click at [314, 262] on icon at bounding box center [315, 262] width 3 height 4
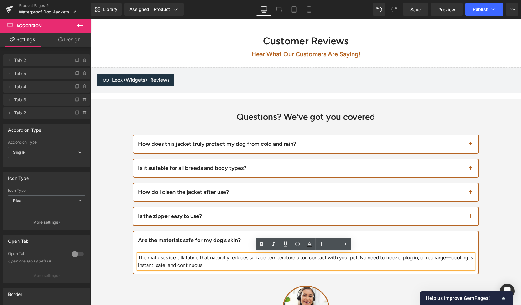
click at [298, 258] on div "The mat uses ice silk fabric that naturally reduces surface temperature upon co…" at bounding box center [306, 261] width 336 height 15
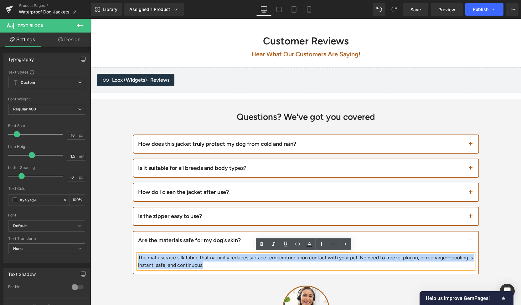
paste div
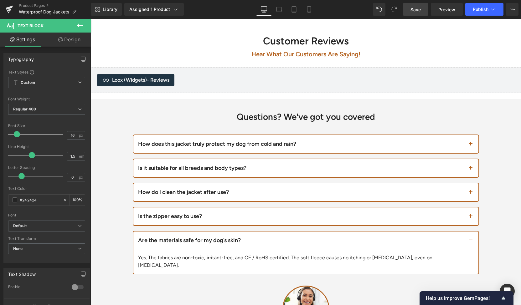
click at [417, 12] on span "Save" at bounding box center [415, 9] width 10 height 7
